Goal: Transaction & Acquisition: Purchase product/service

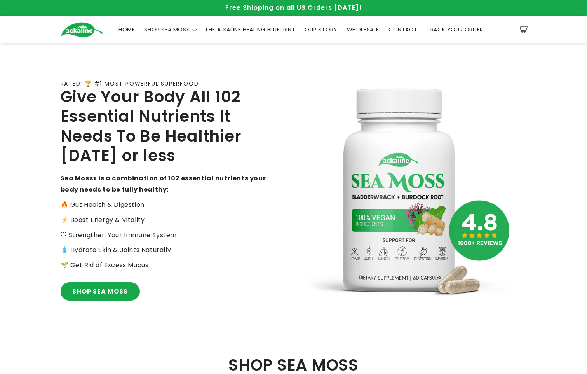
scroll to position [48, 0]
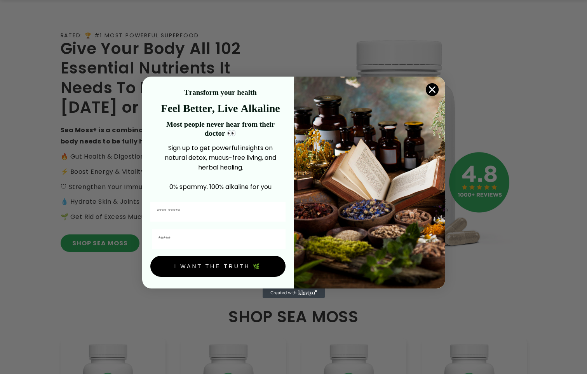
click at [35, 290] on div "Close dialog Transform your health Feel Better, Live Alkaline Most people never…" at bounding box center [293, 187] width 587 height 374
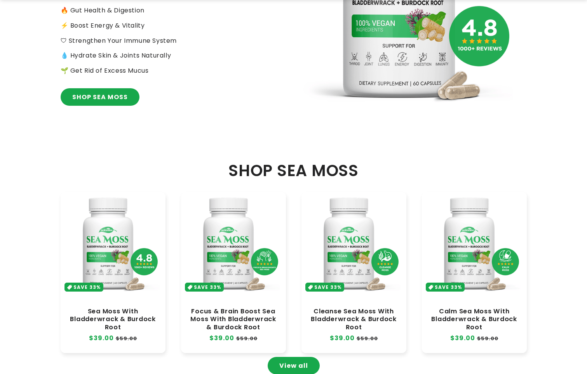
scroll to position [389, 0]
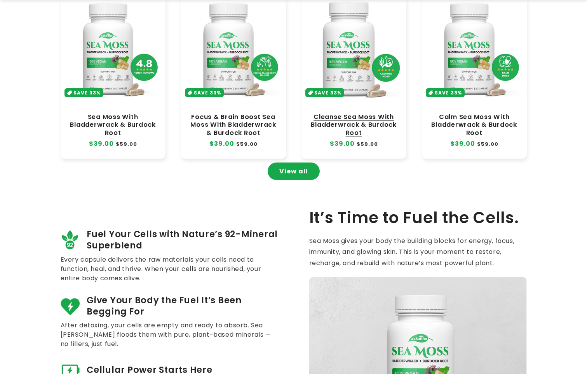
click at [35, 113] on link "Cleanse Sea Moss With Bladderwrack & Burdock Root" at bounding box center [353, 124] width 89 height 23
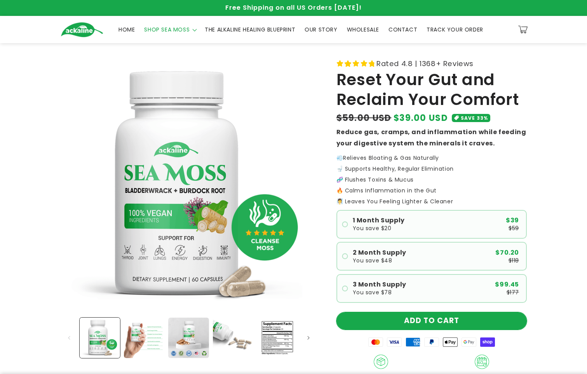
click at [389, 318] on button "ADD TO CART" at bounding box center [432, 320] width 190 height 17
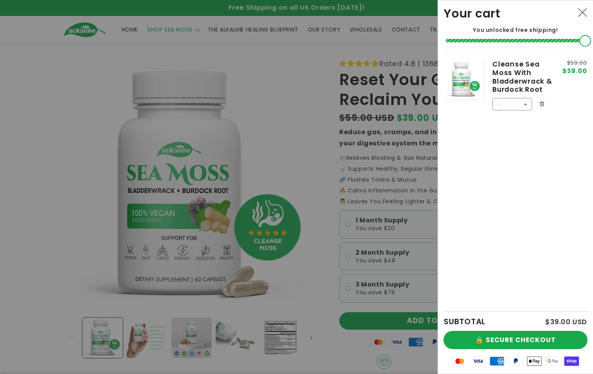
click at [527, 346] on button "🔒 SECURE CHECKOUT" at bounding box center [515, 339] width 143 height 17
click at [517, 340] on button "🔒 SECURE CHECKOUT" at bounding box center [515, 339] width 143 height 17
